Goal: Task Accomplishment & Management: Manage account settings

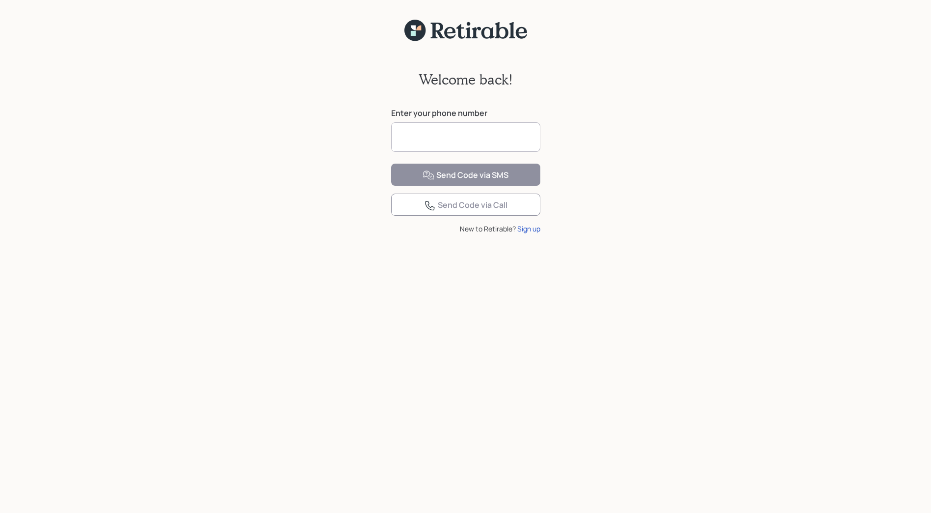
click at [424, 128] on input at bounding box center [465, 136] width 149 height 29
type input "**********"
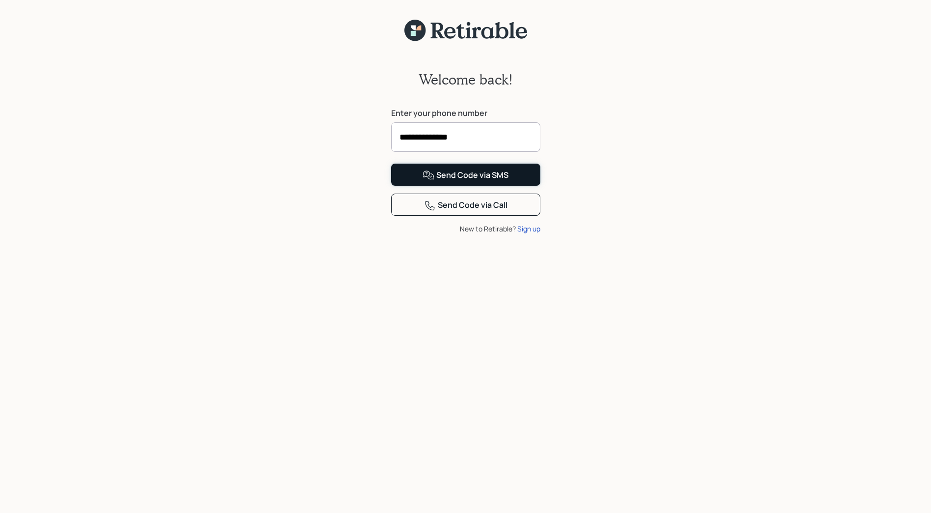
click at [456, 181] on div "Send Code via SMS" at bounding box center [466, 175] width 86 height 12
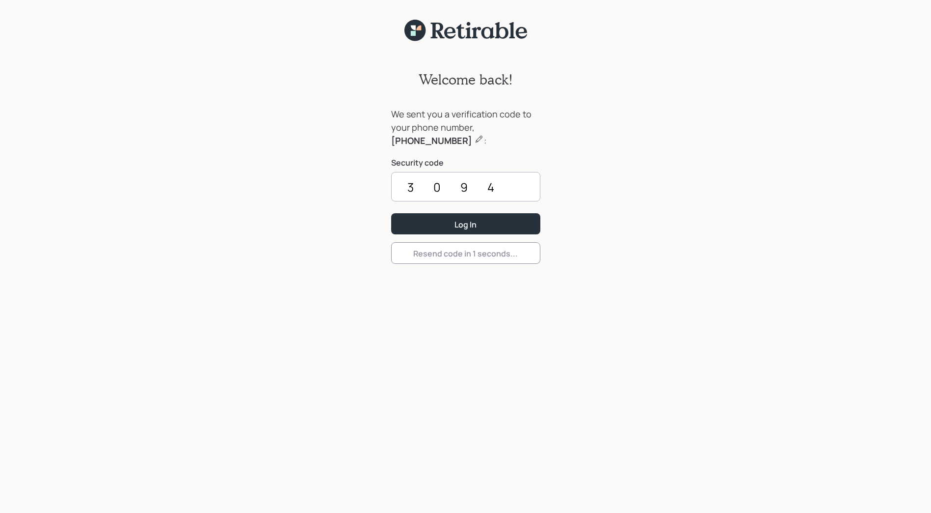
type input "3094"
click at [391, 213] on button "Log In" at bounding box center [465, 223] width 149 height 21
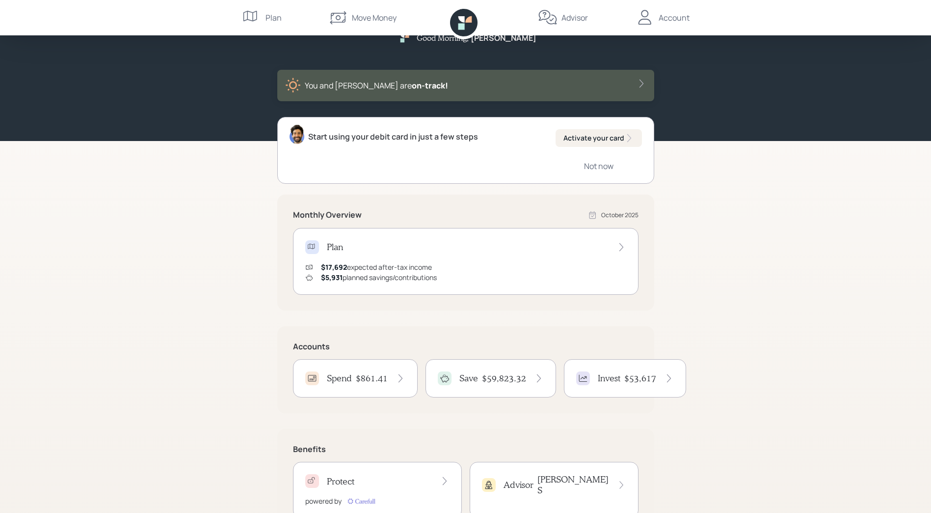
scroll to position [59, 0]
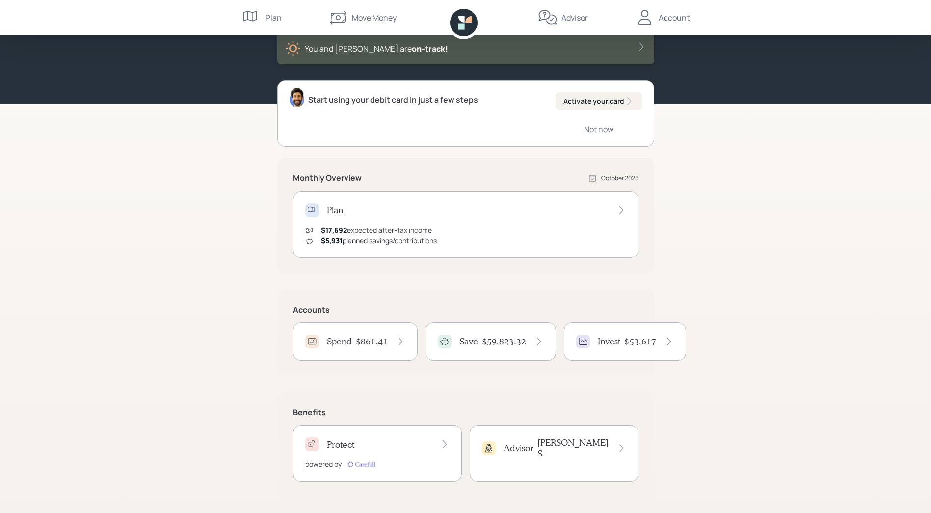
click at [593, 439] on h4 "[PERSON_NAME]" at bounding box center [574, 447] width 72 height 21
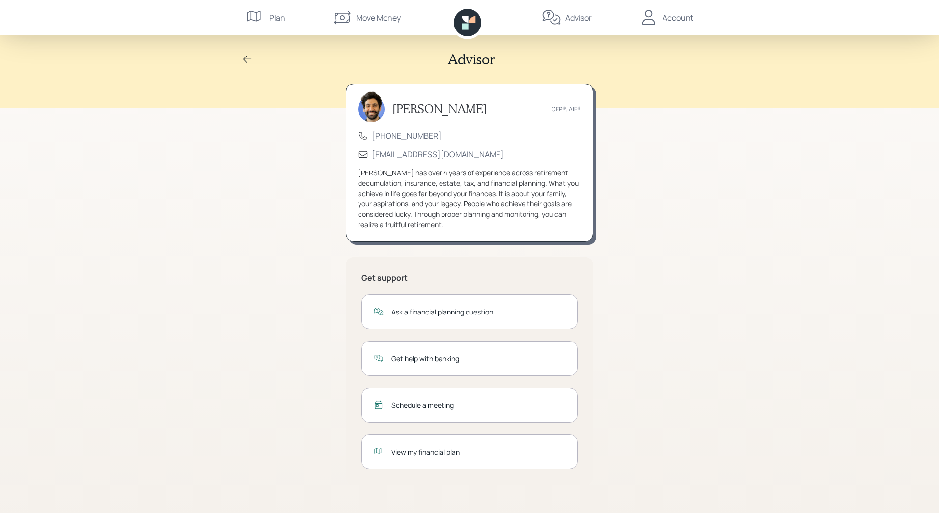
click at [440, 454] on div "View my financial plan" at bounding box center [478, 451] width 174 height 10
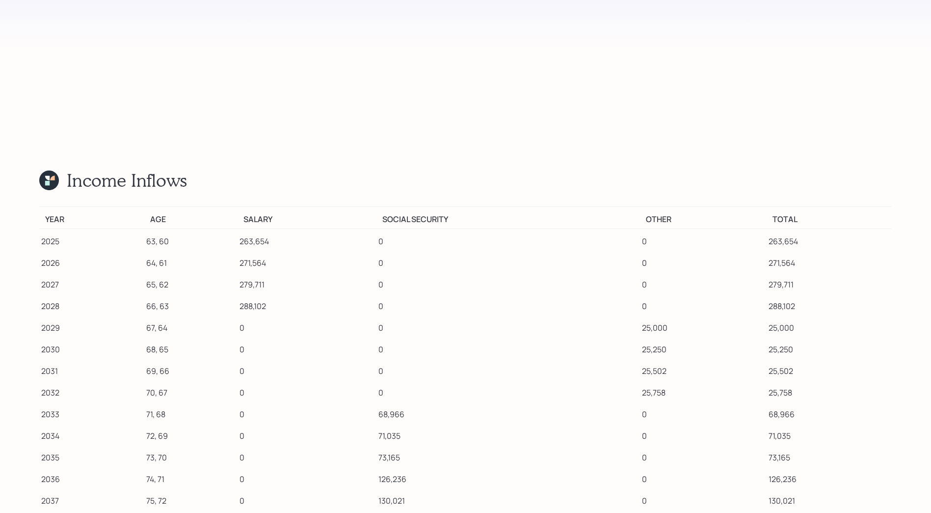
scroll to position [11882, 0]
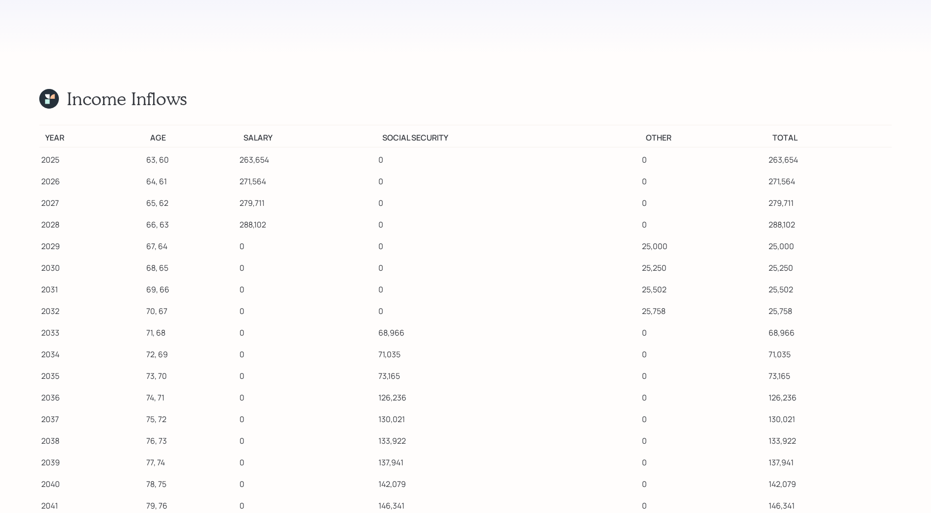
click at [45, 125] on th "Year" at bounding box center [91, 136] width 105 height 22
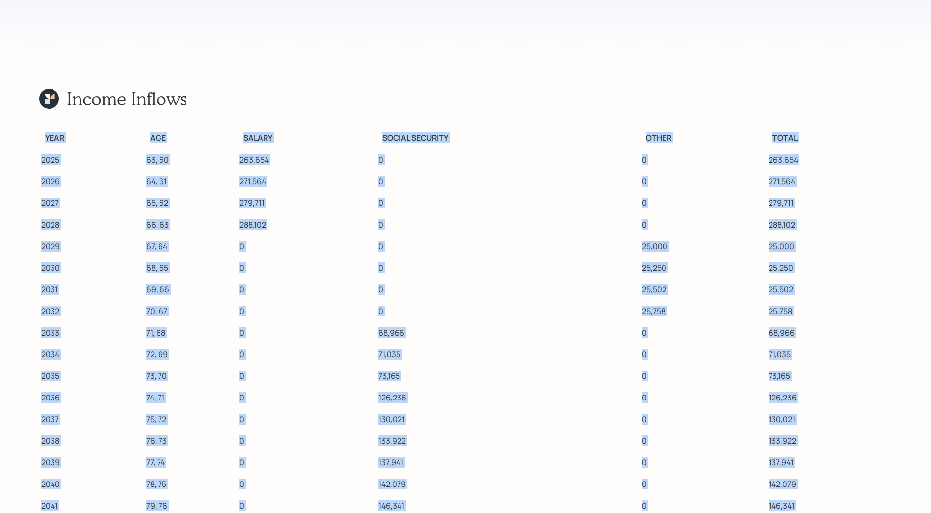
drag, startPoint x: 46, startPoint y: 88, endPoint x: 512, endPoint y: 499, distance: 621.3
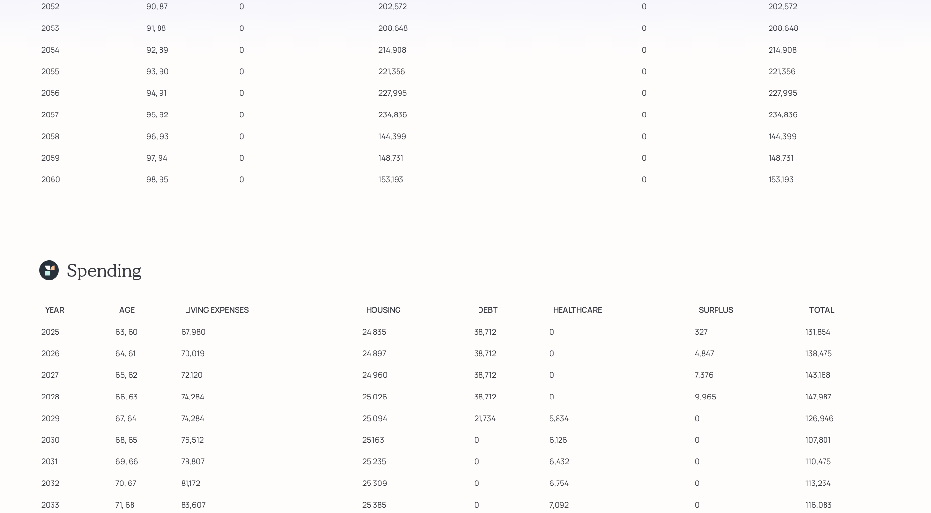
scroll to position [12570, 0]
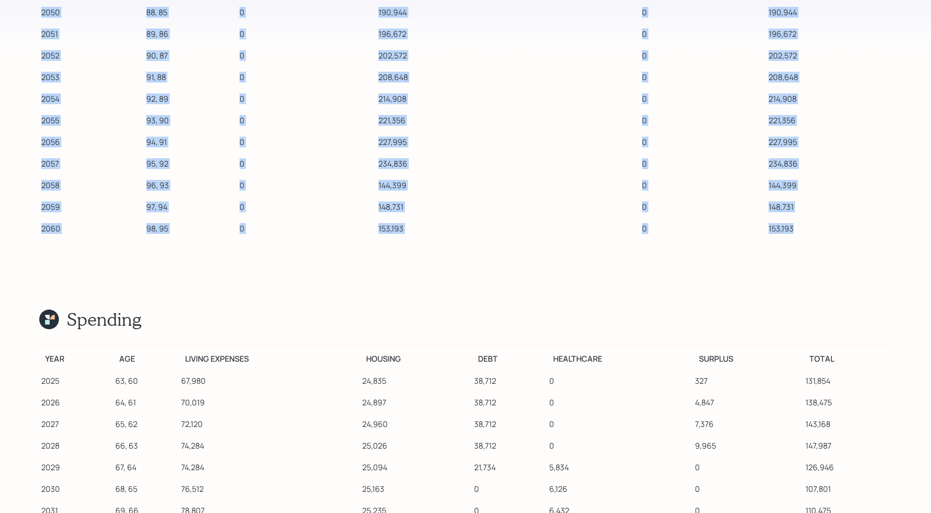
click at [834, 216] on td "153,193" at bounding box center [829, 227] width 125 height 22
copy table "Year Age Salary Social Security Other Total 2025 63, 60 263,654 0 0 263,654 202…"
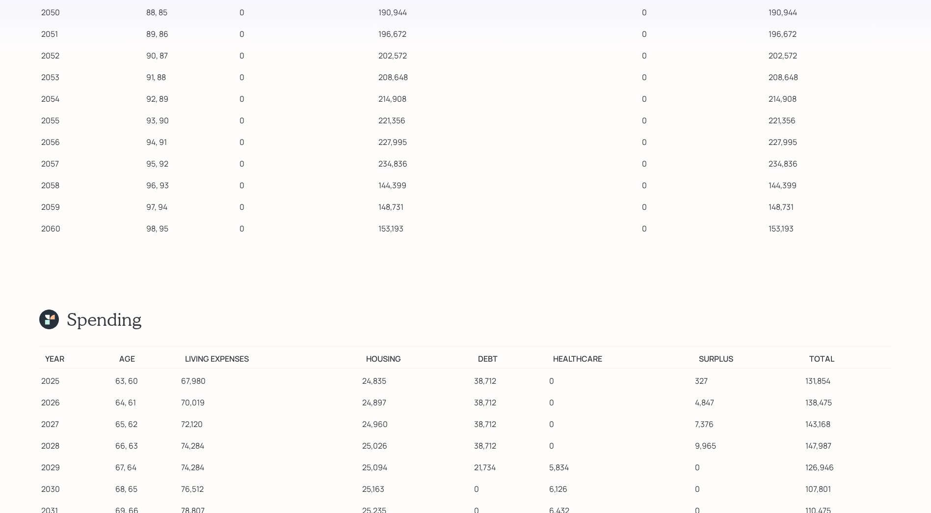
click at [44, 346] on th "Year" at bounding box center [76, 357] width 74 height 22
click at [45, 346] on th "Year" at bounding box center [76, 357] width 74 height 22
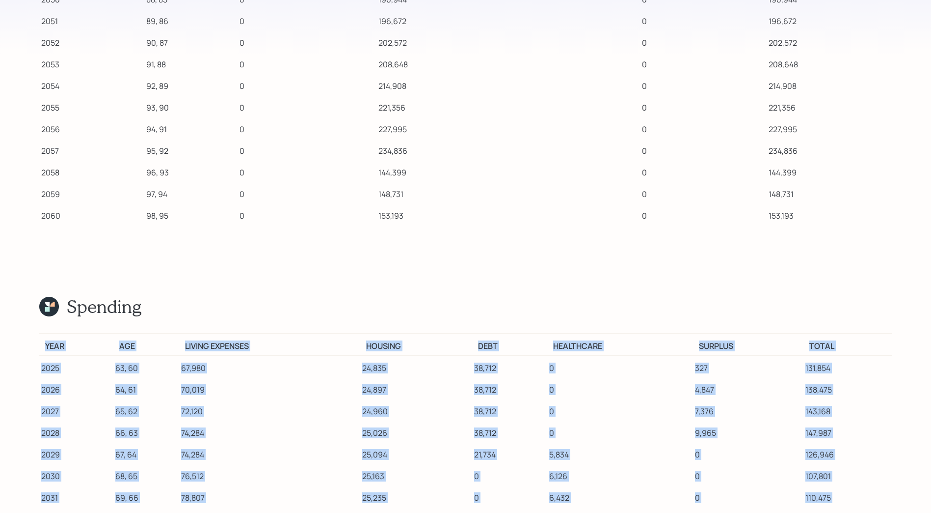
drag, startPoint x: 47, startPoint y: 310, endPoint x: 139, endPoint y: 503, distance: 214.1
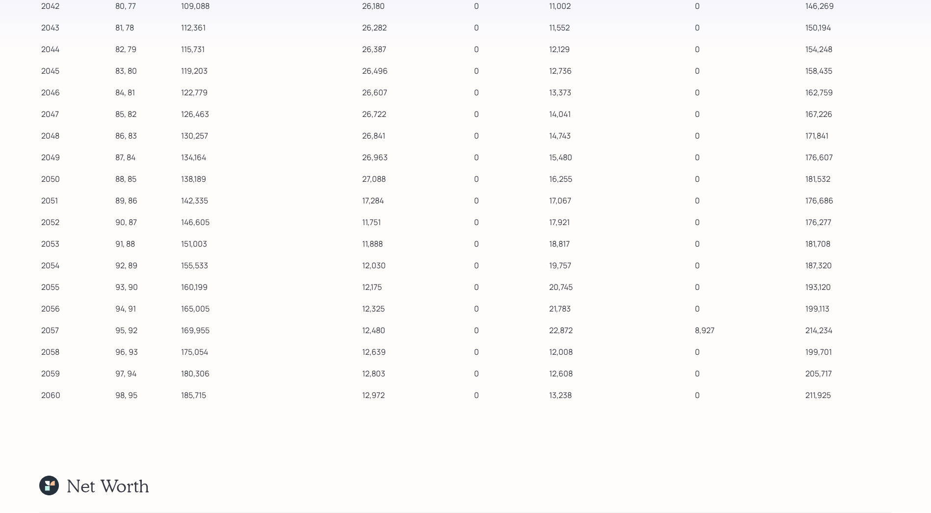
scroll to position [13320, 0]
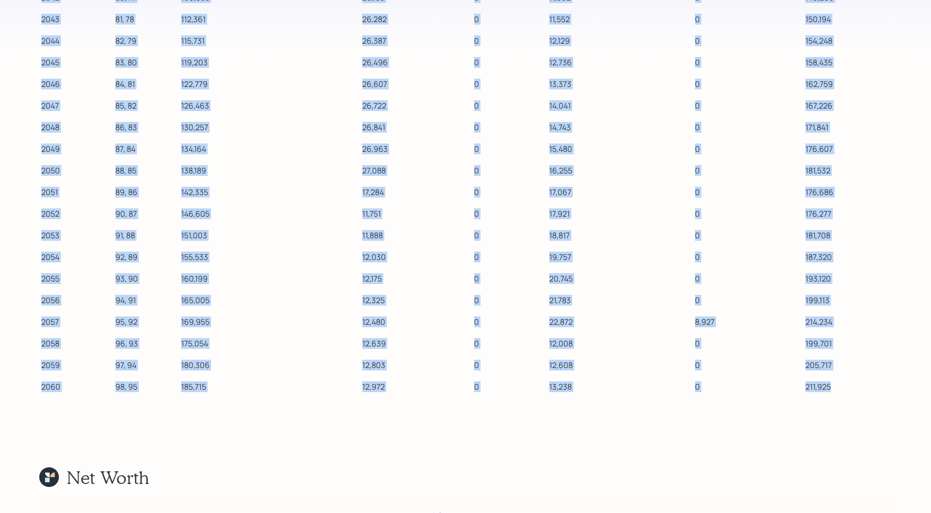
click at [849, 374] on td "211,925" at bounding box center [848, 385] width 88 height 22
copy table "Year Age Living expenses Housing Debt Healthcare Surplus Total 2025 63, 60 67,9…"
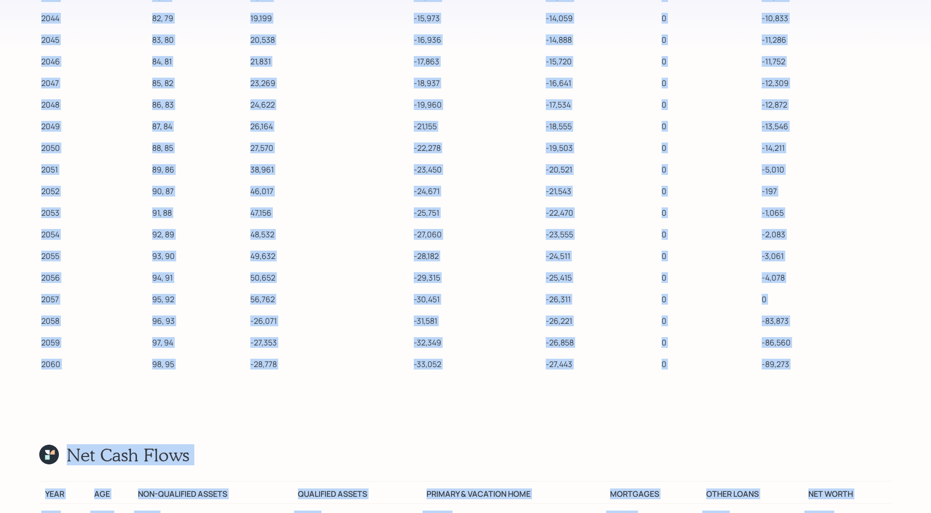
scroll to position [14266, 0]
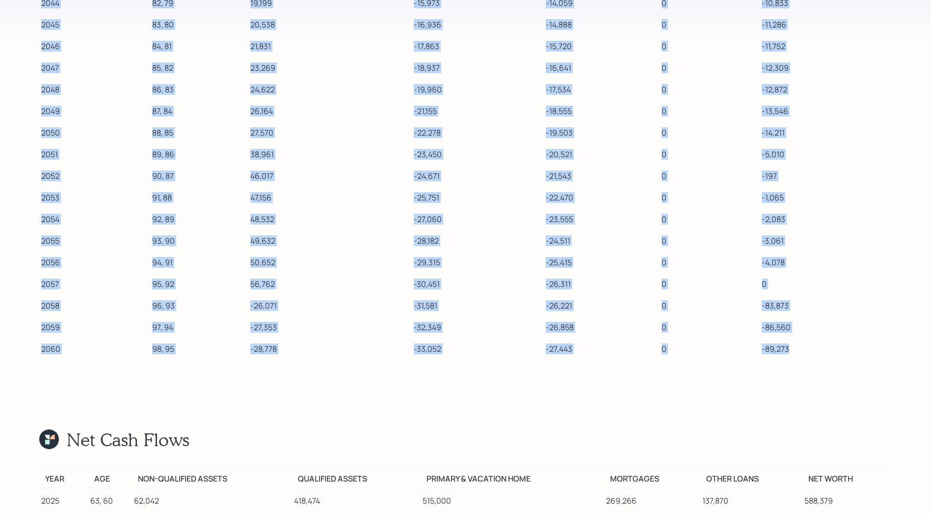
drag, startPoint x: 45, startPoint y: 124, endPoint x: 806, endPoint y: 305, distance: 781.7
copy table "Year Age Taxable 401(k) IRA HSA Total 2025 63, 60 31,000 33,100 0 8,350 72,450 …"
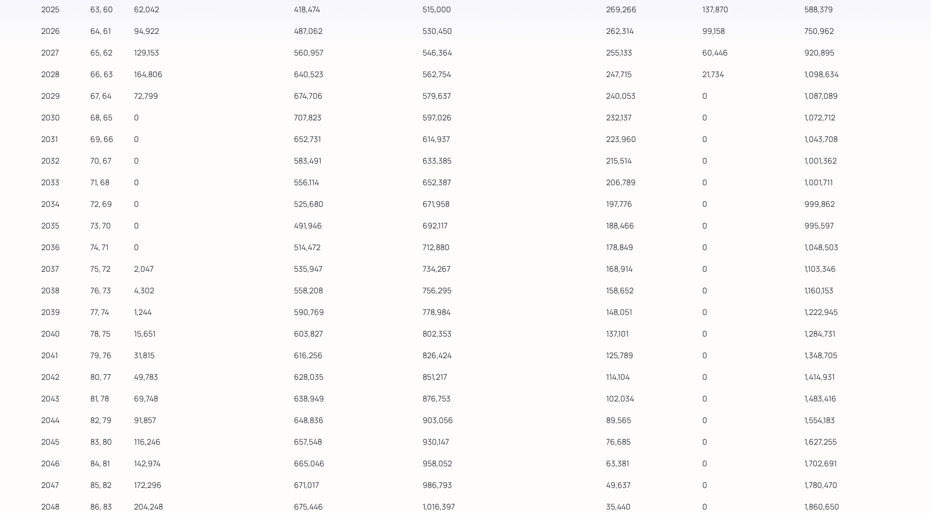
scroll to position [14413, 0]
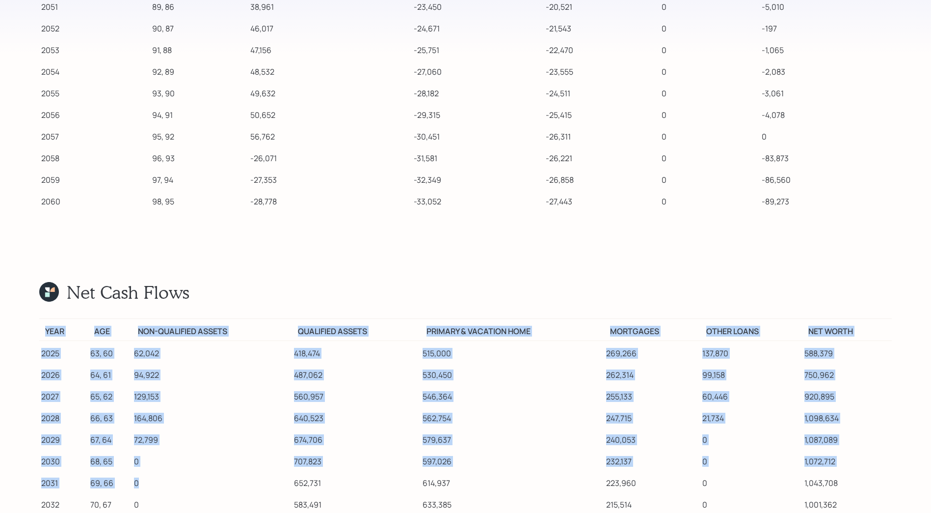
drag, startPoint x: 45, startPoint y: 278, endPoint x: 223, endPoint y: 431, distance: 234.3
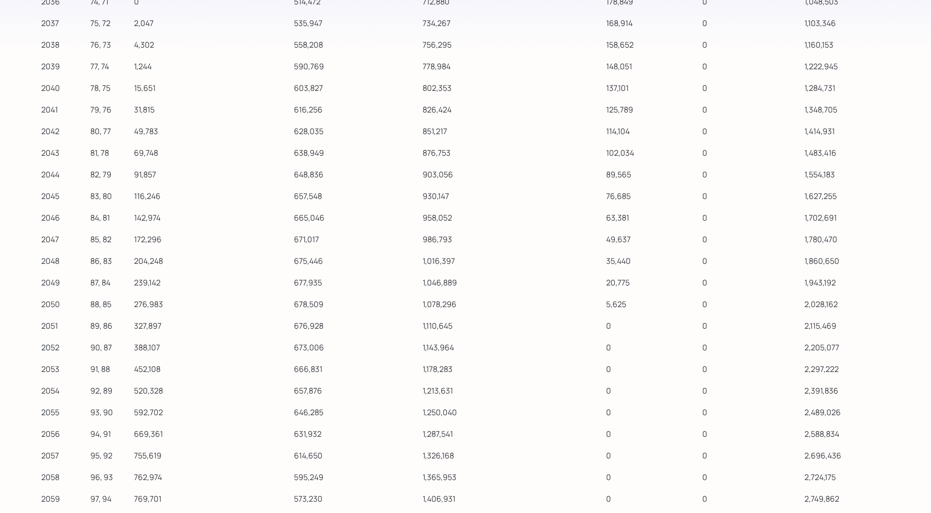
scroll to position [15100, 0]
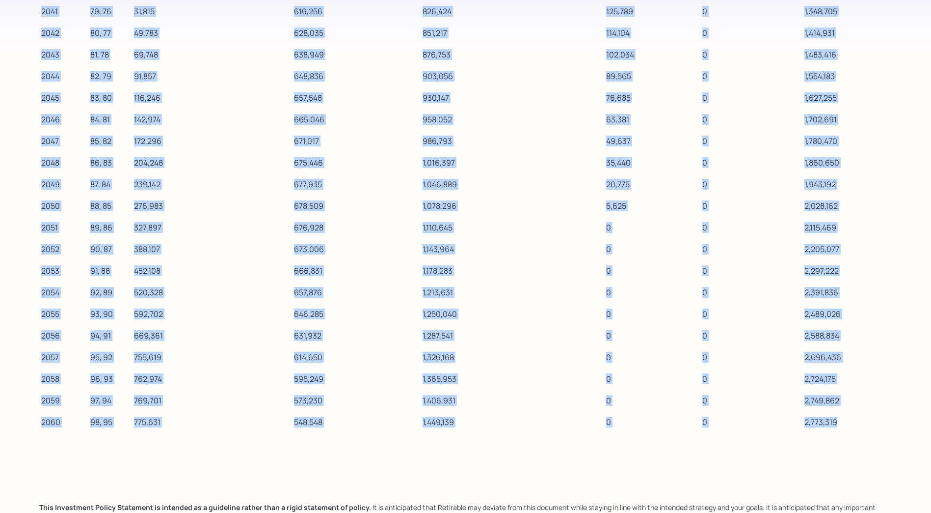
click at [854, 409] on td "2,773,319" at bounding box center [847, 420] width 89 height 22
copy table "Year Age Non-Qualified assets Qualified assets Primary & vacation home Mortgage…"
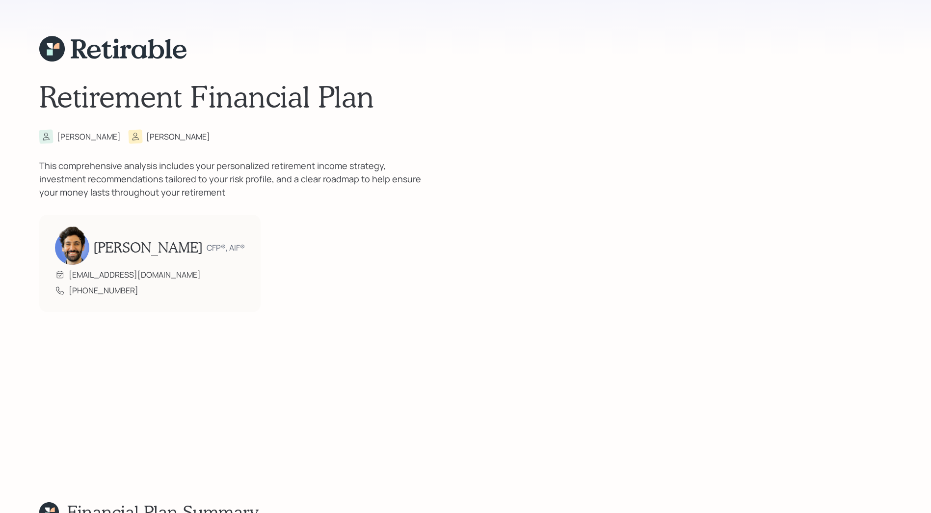
scroll to position [0, 0]
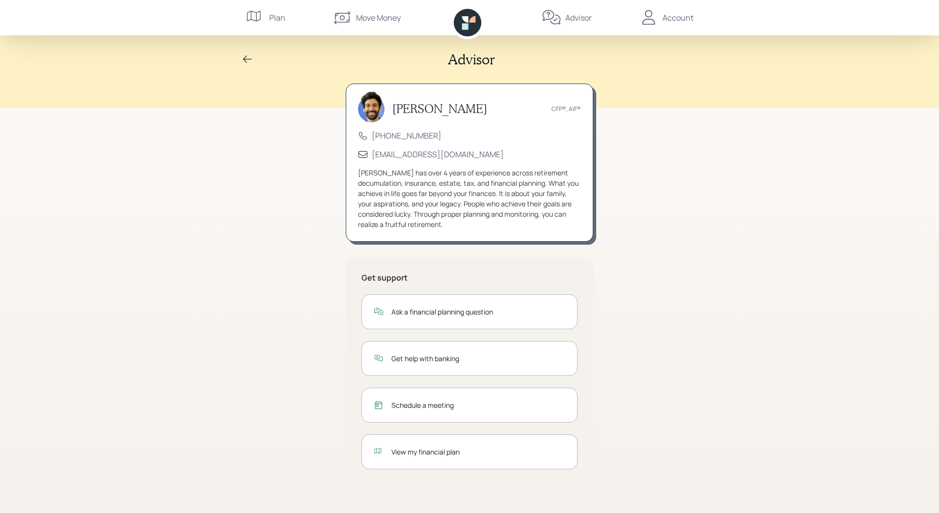
click at [245, 61] on icon at bounding box center [248, 60] width 12 height 12
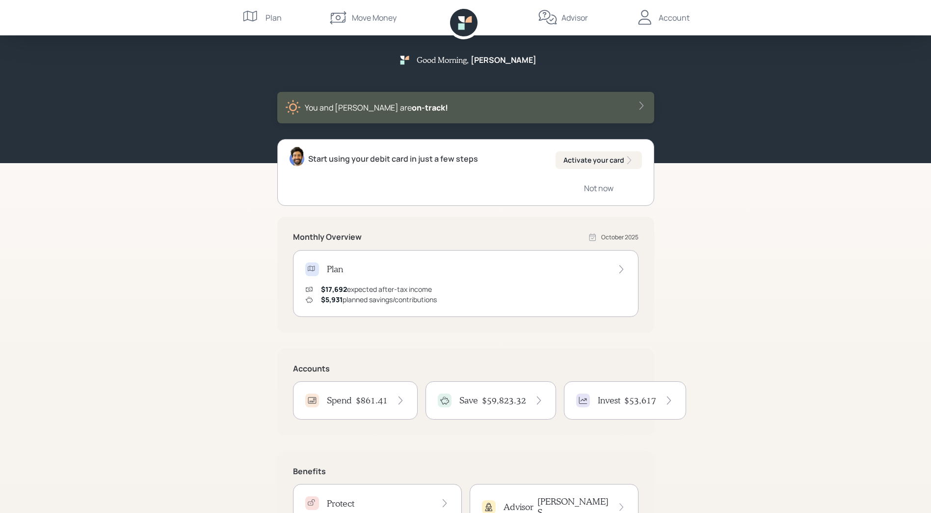
click at [247, 13] on icon at bounding box center [250, 16] width 14 height 11
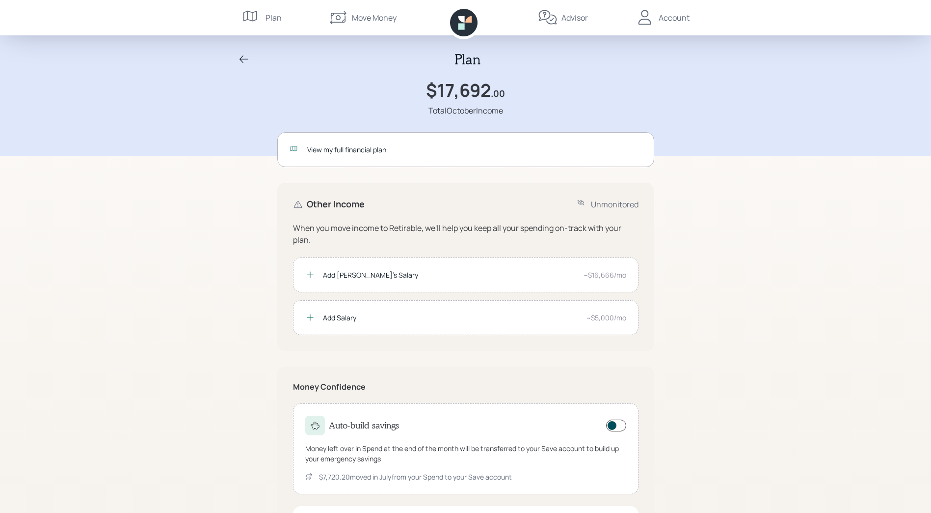
click at [337, 149] on div "View my full financial plan" at bounding box center [474, 149] width 335 height 10
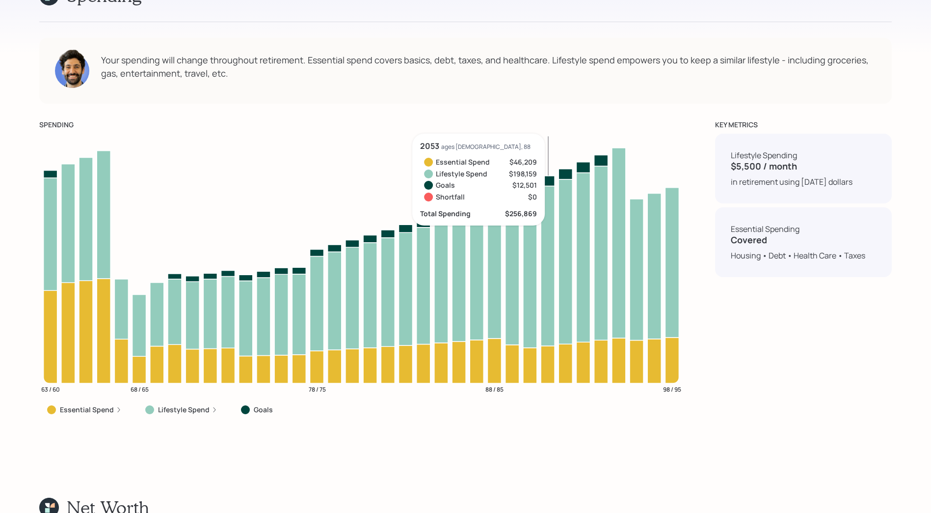
scroll to position [4075, 0]
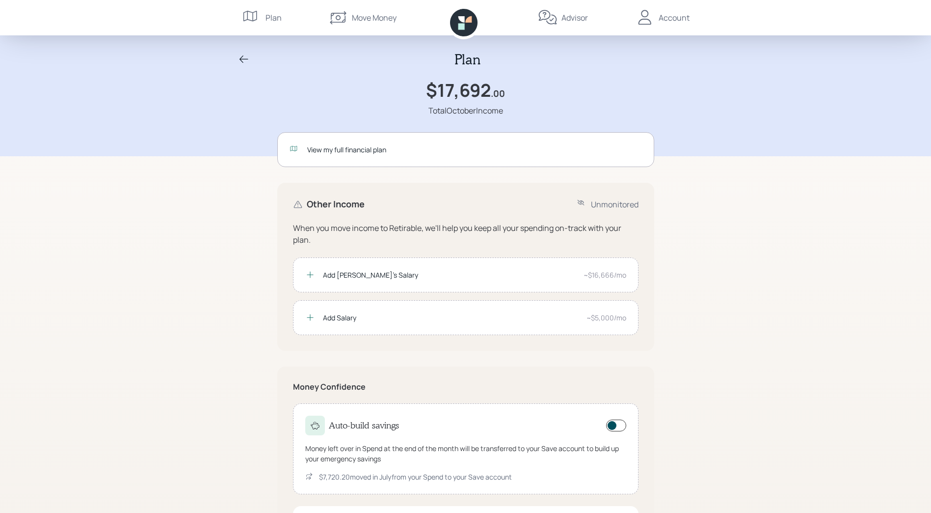
click at [332, 272] on div "Add [PERSON_NAME]'s Salary" at bounding box center [449, 275] width 253 height 10
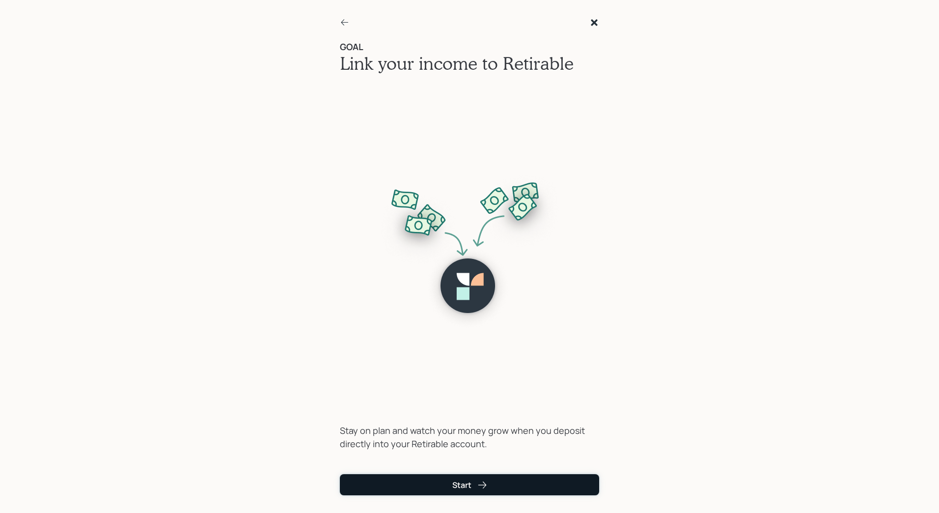
click at [470, 487] on div "Start" at bounding box center [469, 484] width 35 height 11
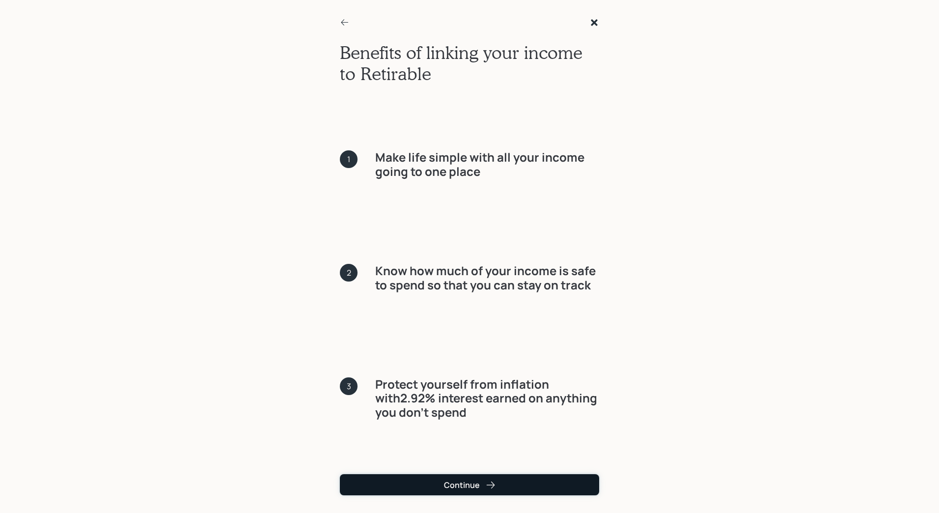
click at [472, 482] on div "Continue" at bounding box center [470, 484] width 52 height 11
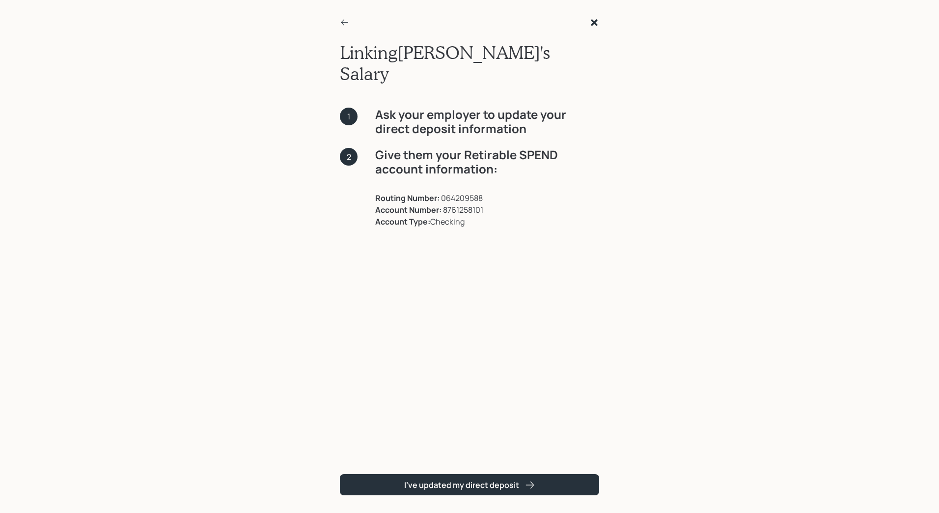
click at [479, 469] on div "Linking [PERSON_NAME]'s Salary 1 Ask your employer to update your direct deposi…" at bounding box center [469, 256] width 295 height 513
drag, startPoint x: 479, startPoint y: 469, endPoint x: 574, endPoint y: 438, distance: 100.6
click at [574, 438] on div "Linking [PERSON_NAME]'s Salary 1 Ask your employer to update your direct deposi…" at bounding box center [469, 240] width 259 height 444
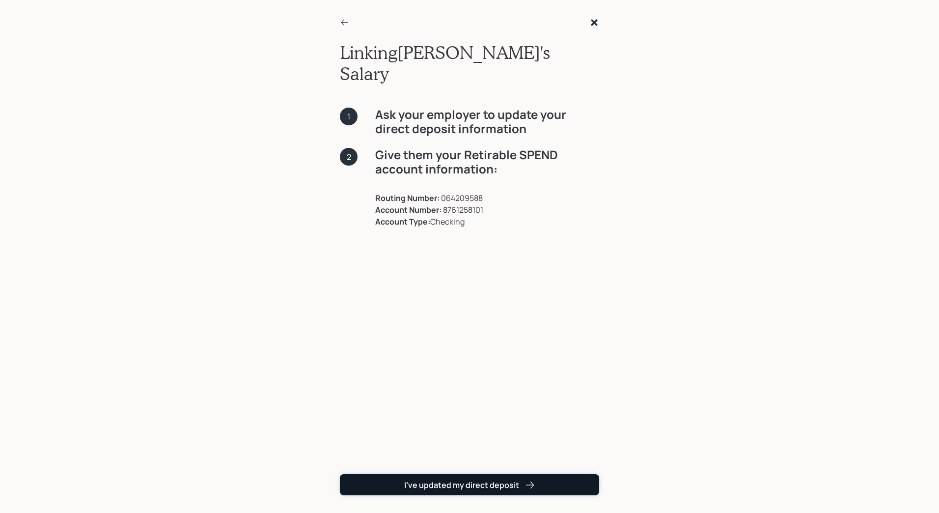
click at [491, 484] on div "I've updated my direct deposit" at bounding box center [469, 484] width 131 height 11
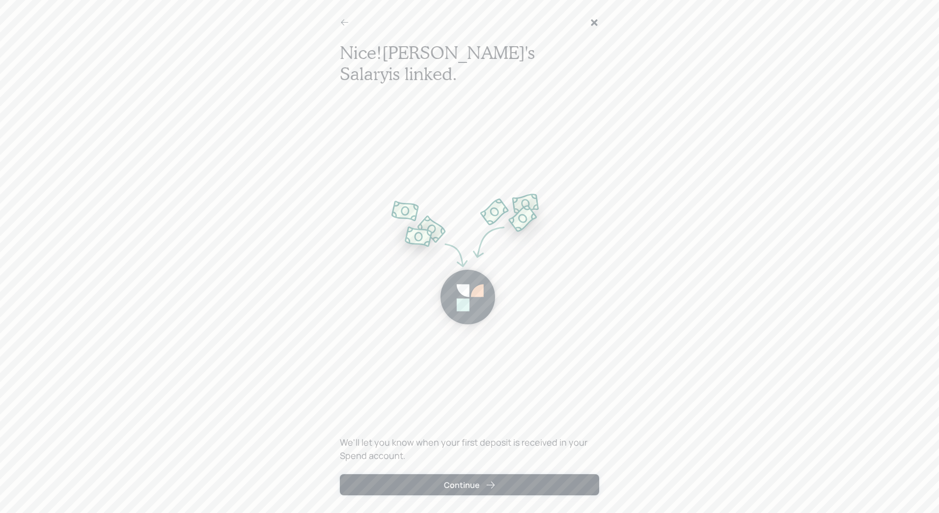
click at [467, 481] on div "Continue" at bounding box center [470, 484] width 52 height 11
click at [456, 478] on button "Continue" at bounding box center [469, 484] width 259 height 21
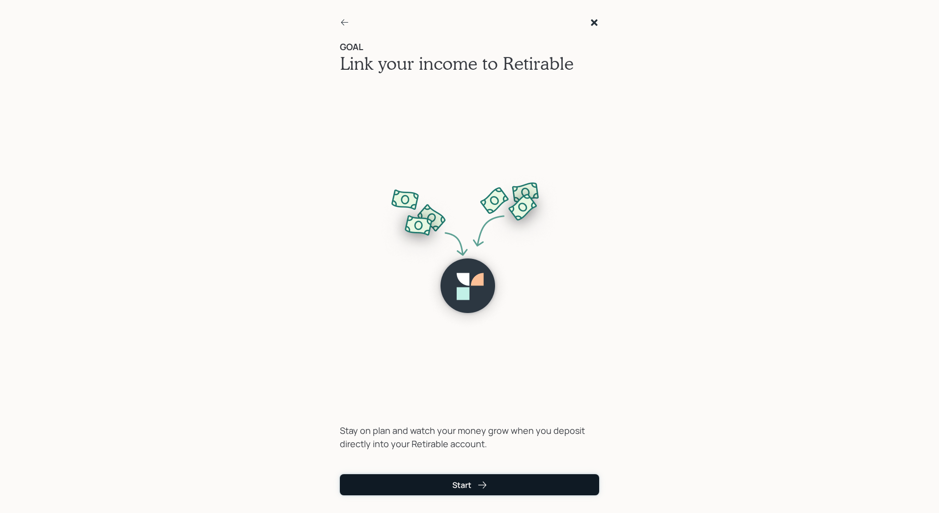
click at [473, 485] on div "Start" at bounding box center [469, 484] width 35 height 11
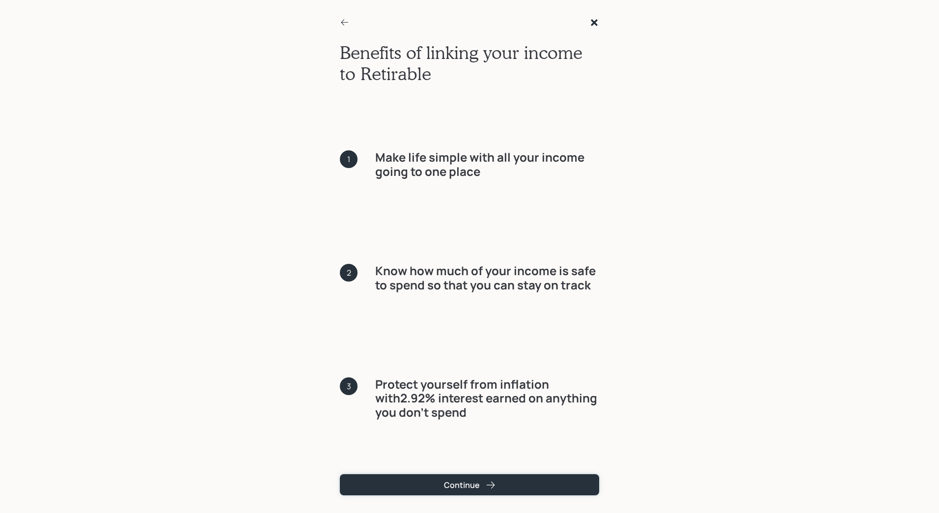
click at [473, 485] on div "Continue" at bounding box center [470, 484] width 52 height 11
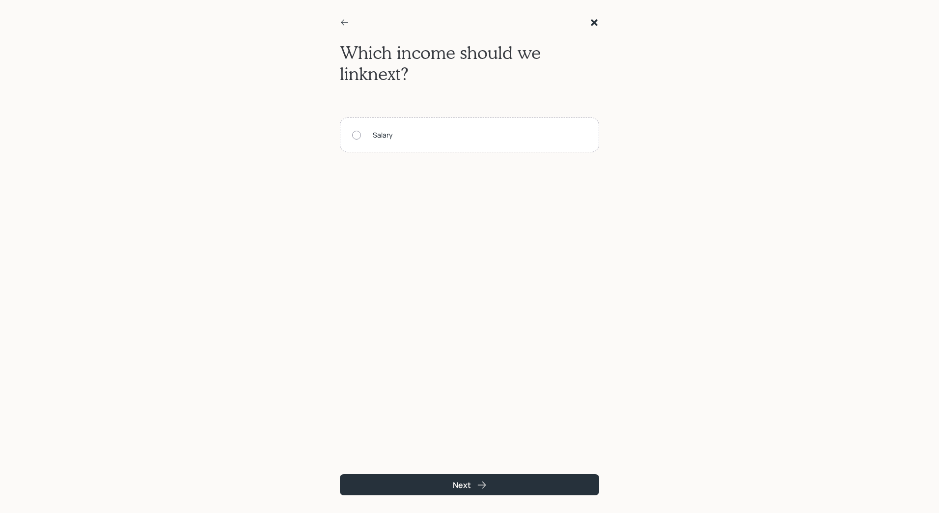
click at [371, 136] on div "Salary" at bounding box center [469, 134] width 259 height 35
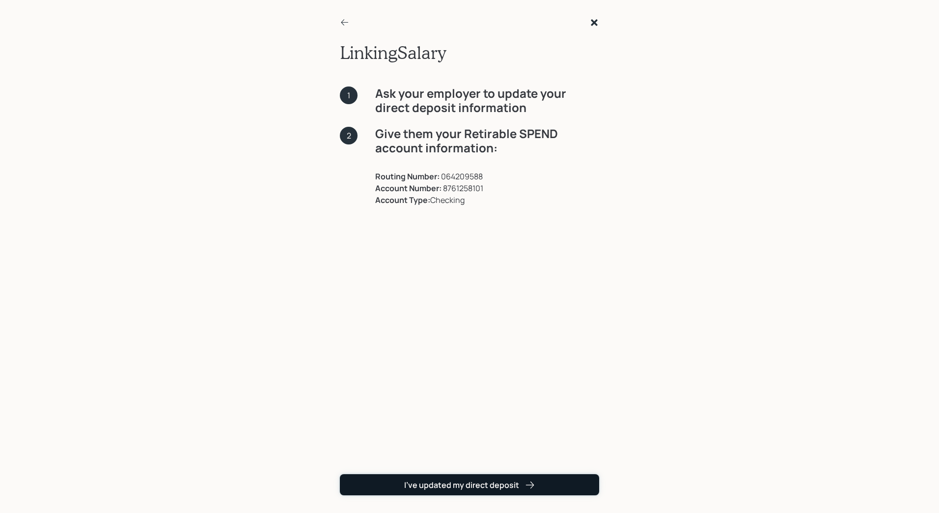
click at [444, 484] on div "I've updated my direct deposit" at bounding box center [469, 484] width 131 height 11
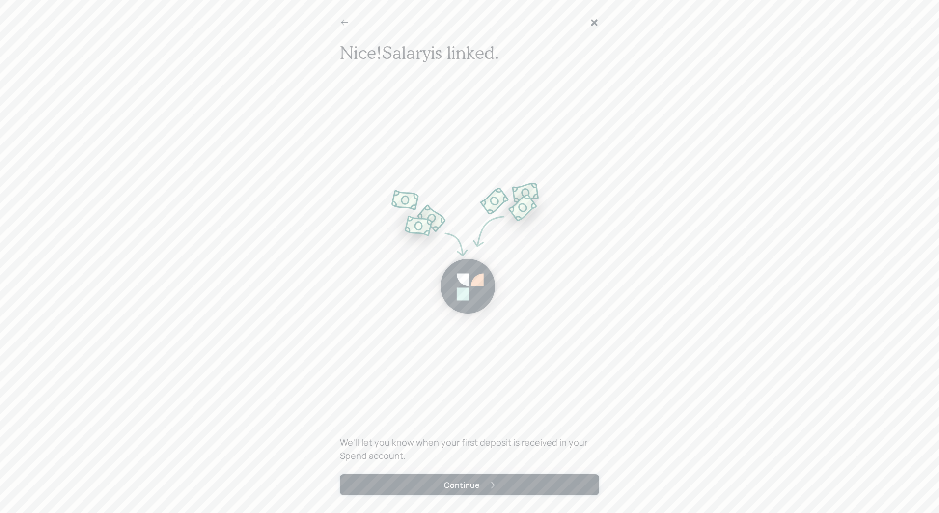
click at [444, 484] on div "Continue" at bounding box center [470, 484] width 52 height 11
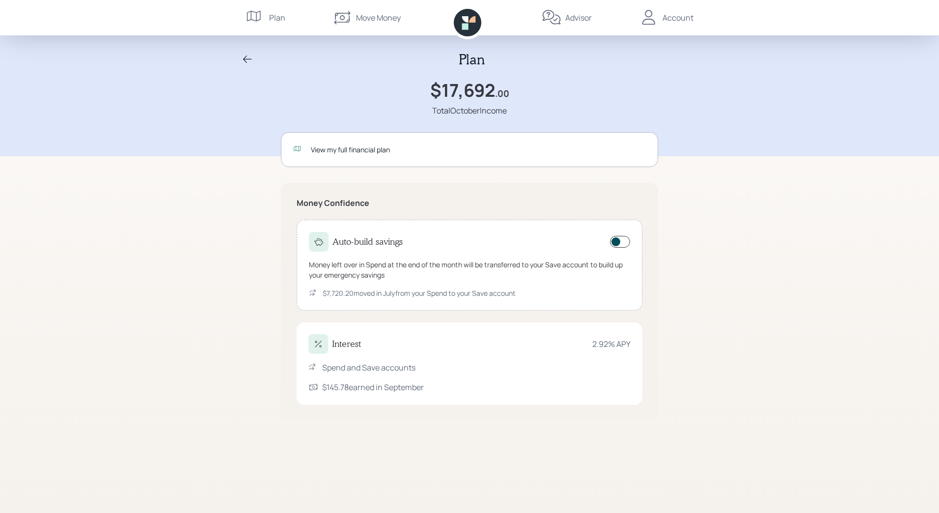
click at [258, 11] on icon at bounding box center [256, 18] width 20 height 20
click at [281, 14] on div "Plan" at bounding box center [277, 18] width 16 height 12
click at [350, 149] on div "View my full financial plan" at bounding box center [478, 149] width 335 height 10
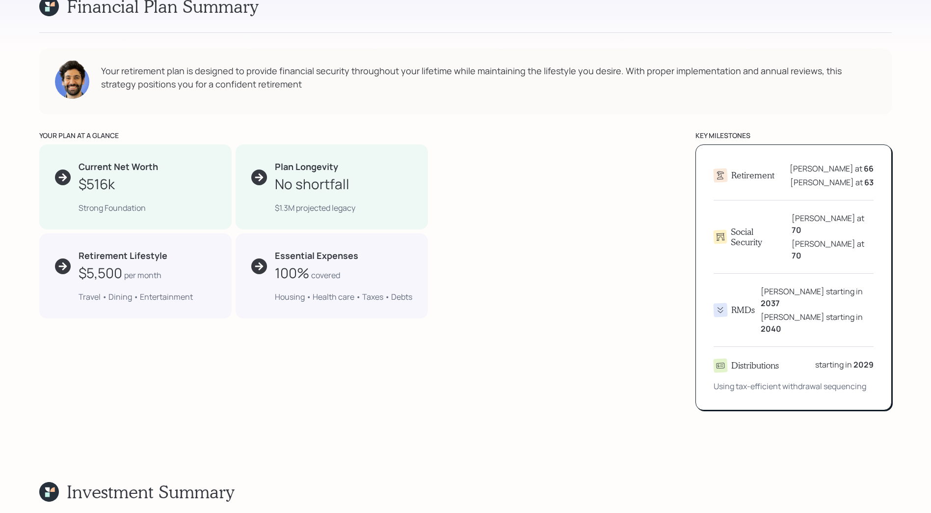
scroll to position [589, 0]
